Goal: Navigation & Orientation: Find specific page/section

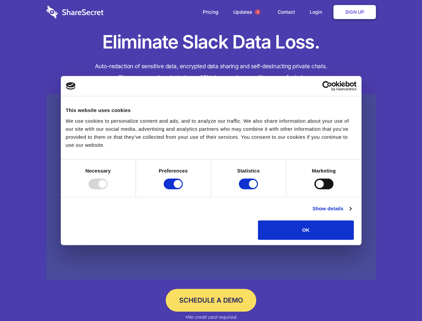
click at [108, 189] on div at bounding box center [98, 184] width 19 height 11
click at [183, 189] on input "Preferences" at bounding box center [173, 184] width 19 height 11
checkbox input "false"
click at [249, 189] on input "Statistics" at bounding box center [248, 184] width 19 height 11
checkbox input "false"
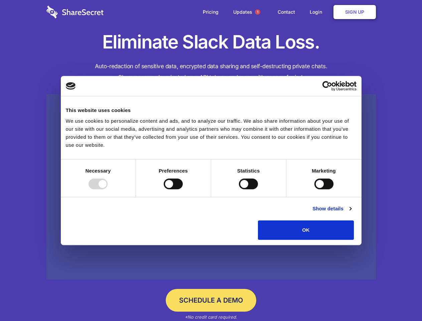
click at [315, 189] on input "Marketing" at bounding box center [324, 184] width 19 height 11
checkbox input "true"
click at [351, 213] on link "Show details" at bounding box center [332, 209] width 39 height 8
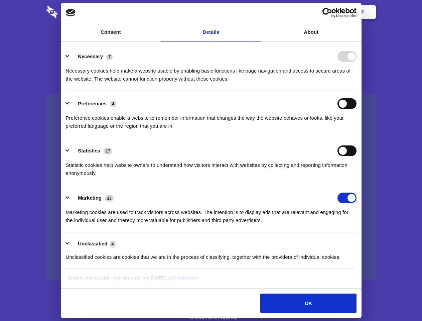
click at [357, 91] on li "Necessary 7 Necessary cookies help make a website usable by enabling basic func…" at bounding box center [211, 67] width 291 height 47
click at [257, 12] on span "1" at bounding box center [257, 11] width 5 height 5
